Goal: Navigation & Orientation: Understand site structure

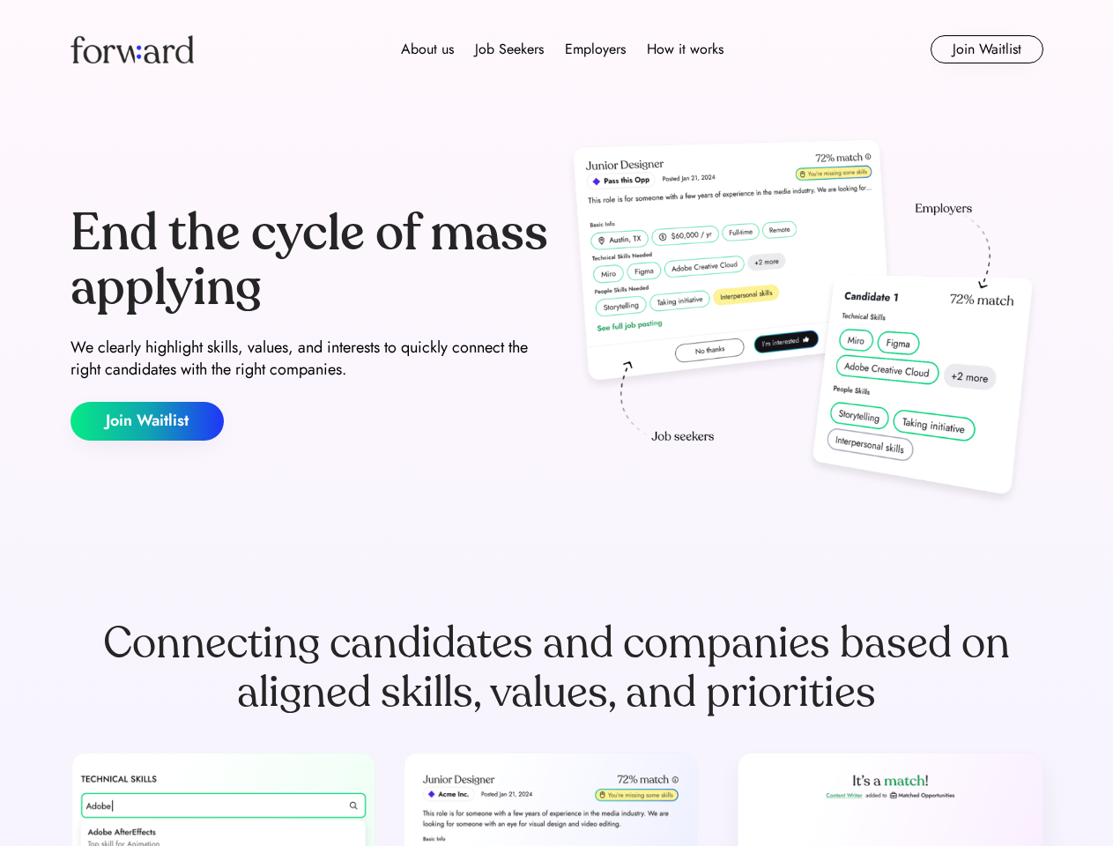
click at [556, 423] on div "End the cycle of mass applying We clearly highlight skills, values, and interes…" at bounding box center [557, 323] width 973 height 379
click at [557, 49] on div "About us Job Seekers Employers How it works" at bounding box center [562, 49] width 695 height 21
click at [132, 49] on img at bounding box center [132, 49] width 123 height 28
click at [562, 49] on div "About us Job Seekers Employers How it works" at bounding box center [562, 49] width 695 height 21
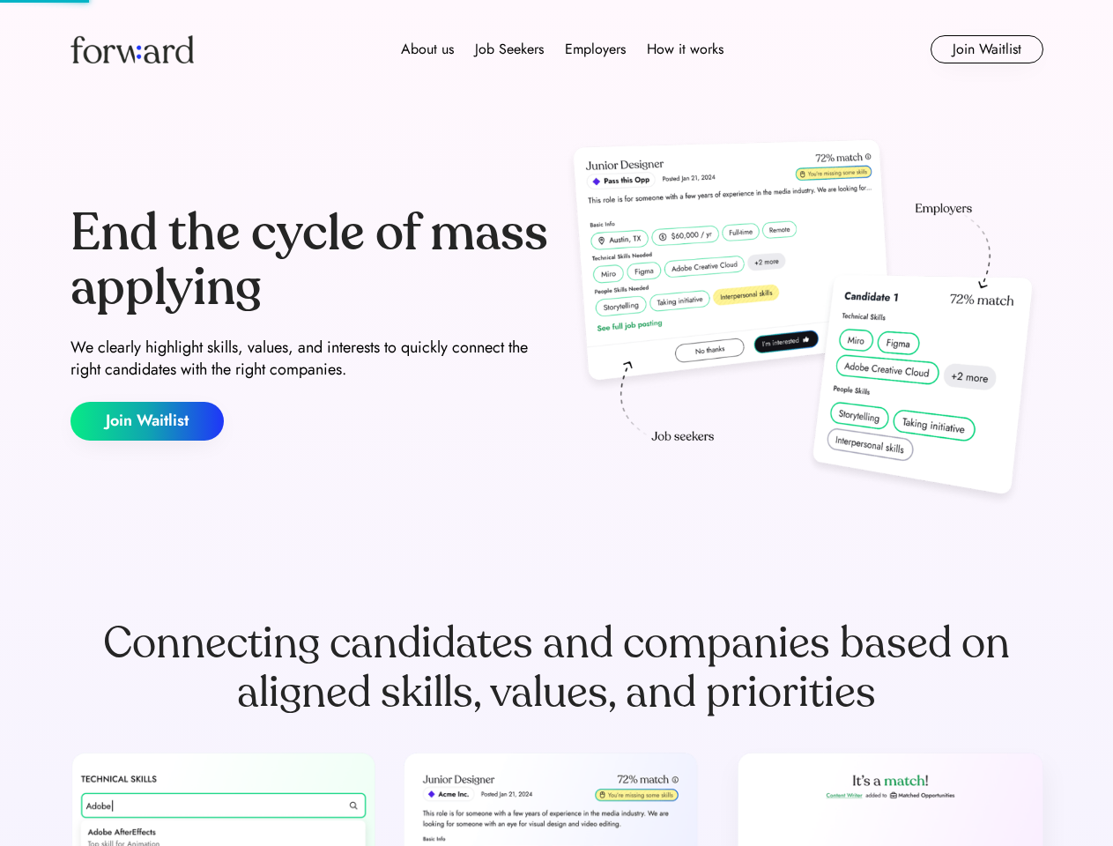
click at [428, 49] on div "About us" at bounding box center [427, 49] width 53 height 21
click at [510, 49] on div "Job Seekers" at bounding box center [509, 49] width 69 height 21
click at [595, 49] on div "Employers" at bounding box center [595, 49] width 61 height 21
click at [684, 49] on div "How it works" at bounding box center [685, 49] width 77 height 21
click at [987, 49] on button "Join Waitlist" at bounding box center [987, 49] width 113 height 28
